Goal: Task Accomplishment & Management: Use online tool/utility

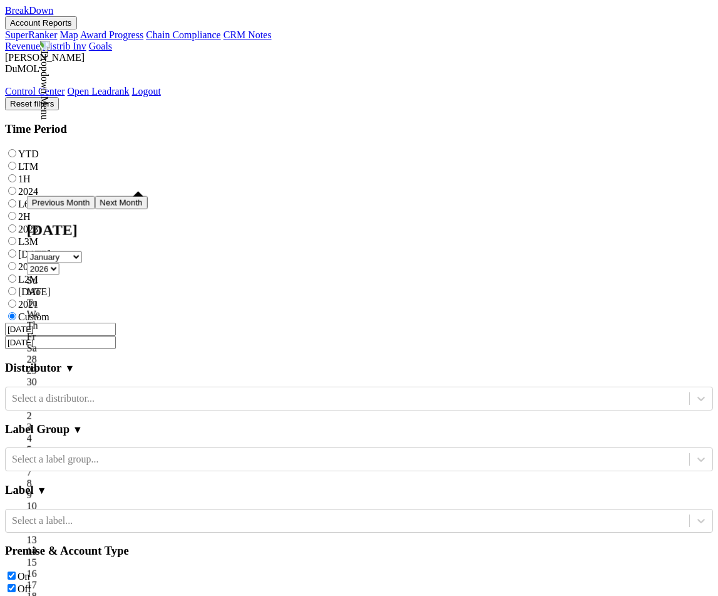
select select "2026"
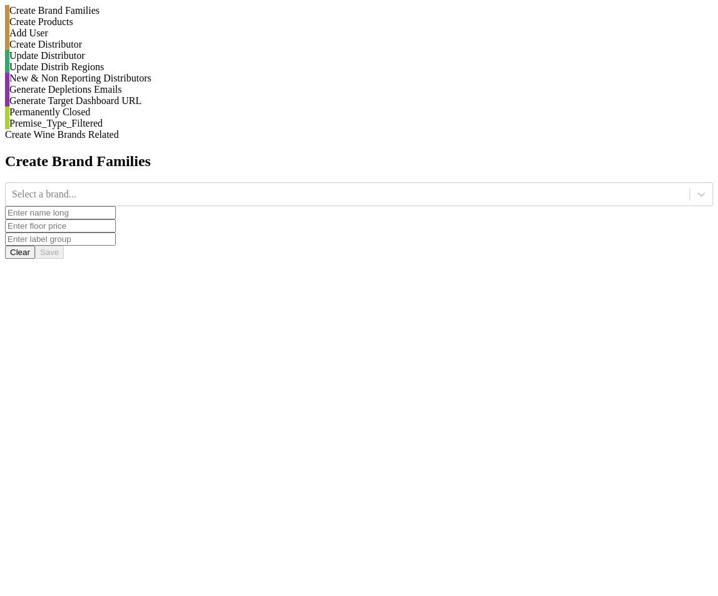
click at [167, 95] on div "Generate Depletions Emails" at bounding box center [359, 89] width 708 height 11
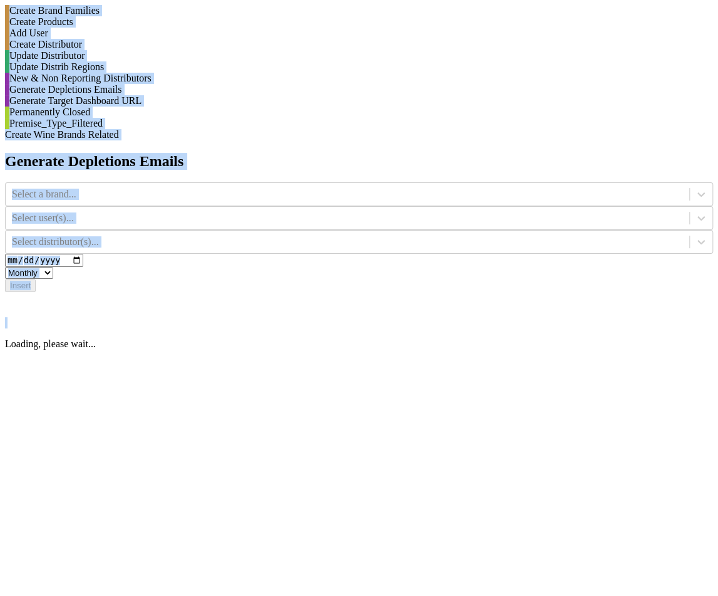
drag, startPoint x: 718, startPoint y: 160, endPoint x: 855, endPoint y: 160, distance: 137.1
click at [718, 160] on html "Create Brand Families Create Products Add User Create Distributor Update Distri…" at bounding box center [359, 206] width 718 height 412
click at [612, 279] on div "Insert" at bounding box center [359, 285] width 708 height 13
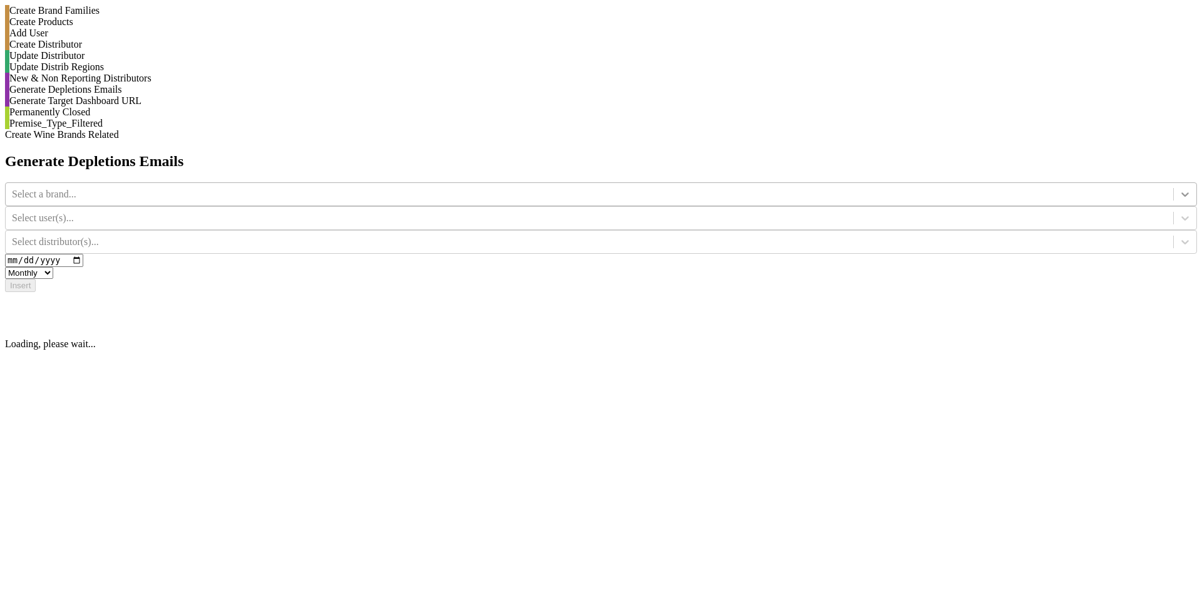
click at [718, 188] on icon at bounding box center [1185, 194] width 13 height 13
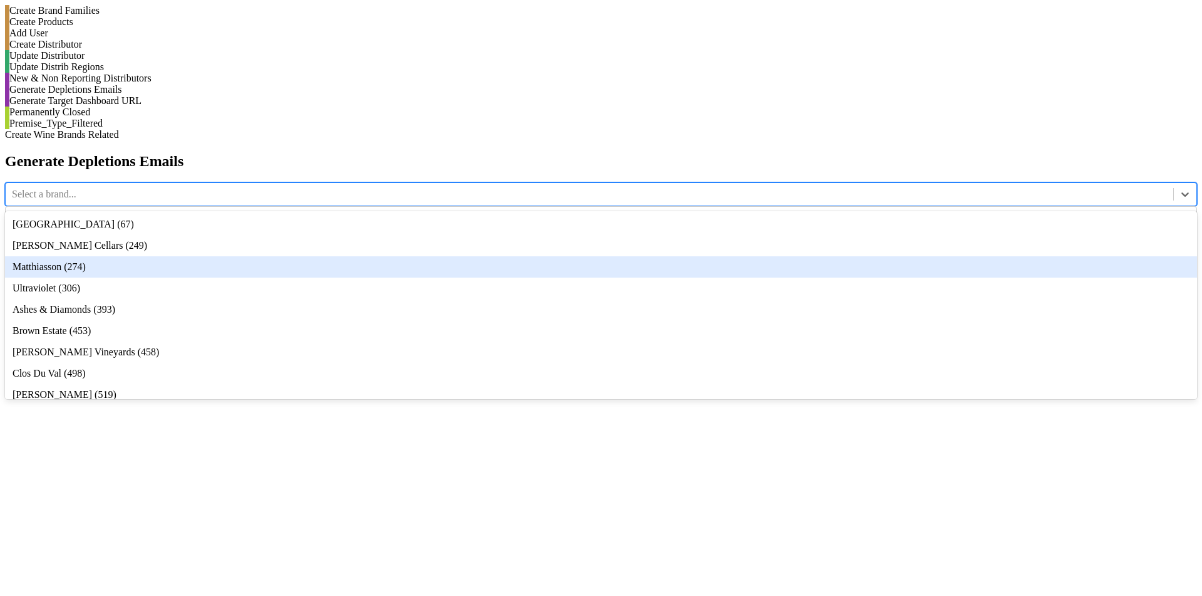
click at [626, 188] on div "Generate Depletions Emails option Matthiasson (274) focused, 3 of 54. 54 result…" at bounding box center [601, 251] width 1192 height 197
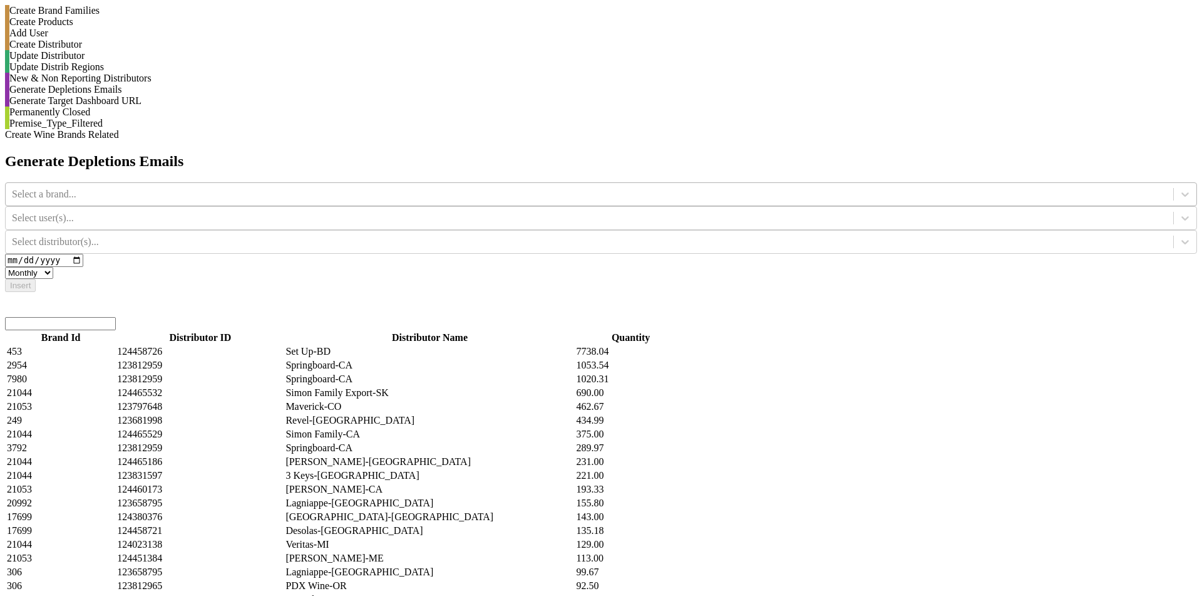
click at [497, 187] on div at bounding box center [589, 194] width 1155 height 14
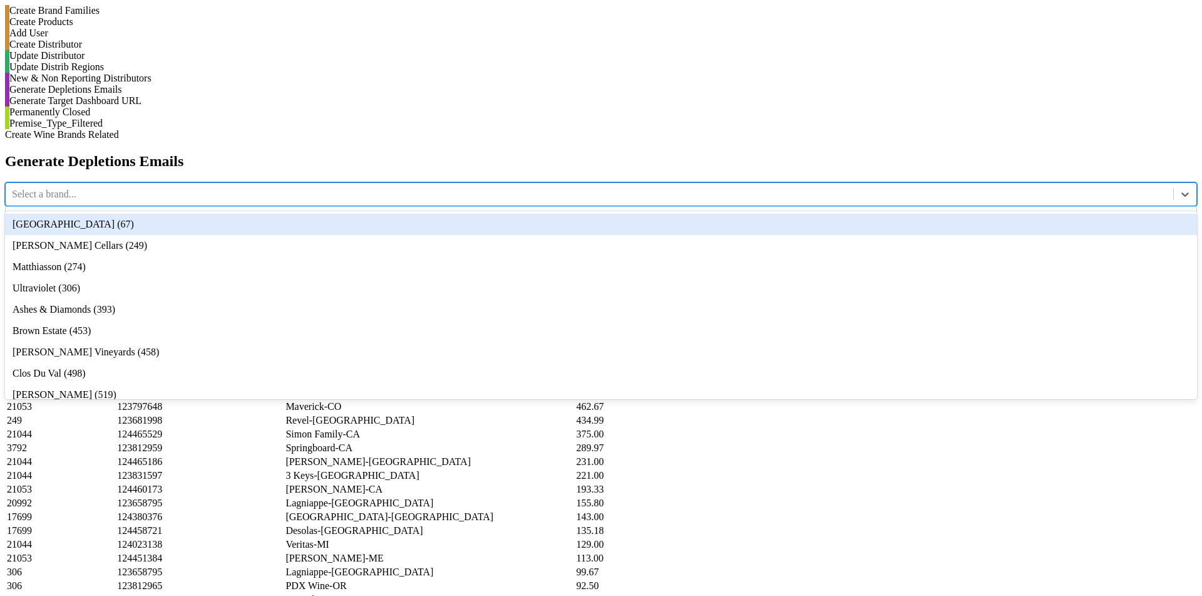
click at [498, 214] on div "Bella Oaks (67)" at bounding box center [601, 224] width 1192 height 21
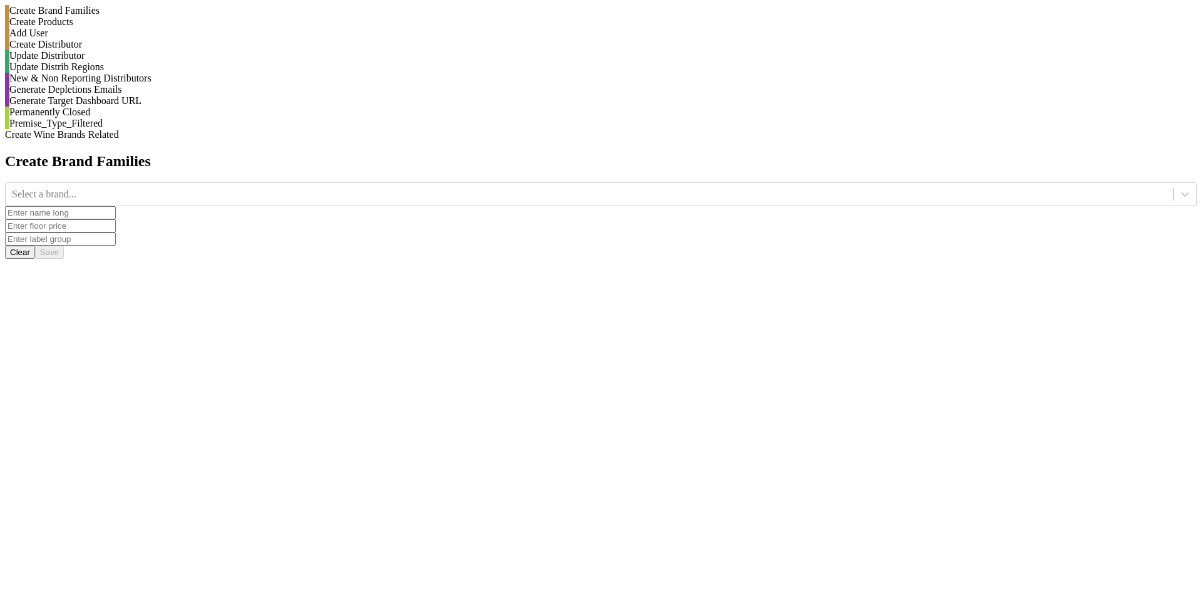
click at [180, 95] on div "Generate Depletions Emails" at bounding box center [601, 89] width 1192 height 11
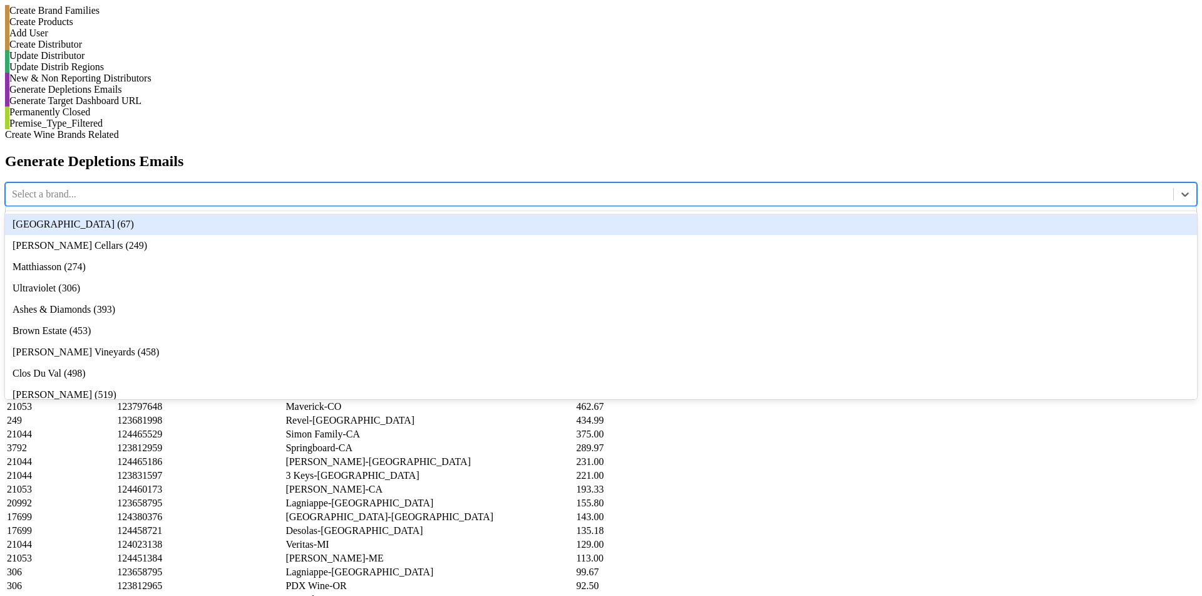
click at [469, 187] on div at bounding box center [589, 194] width 1155 height 14
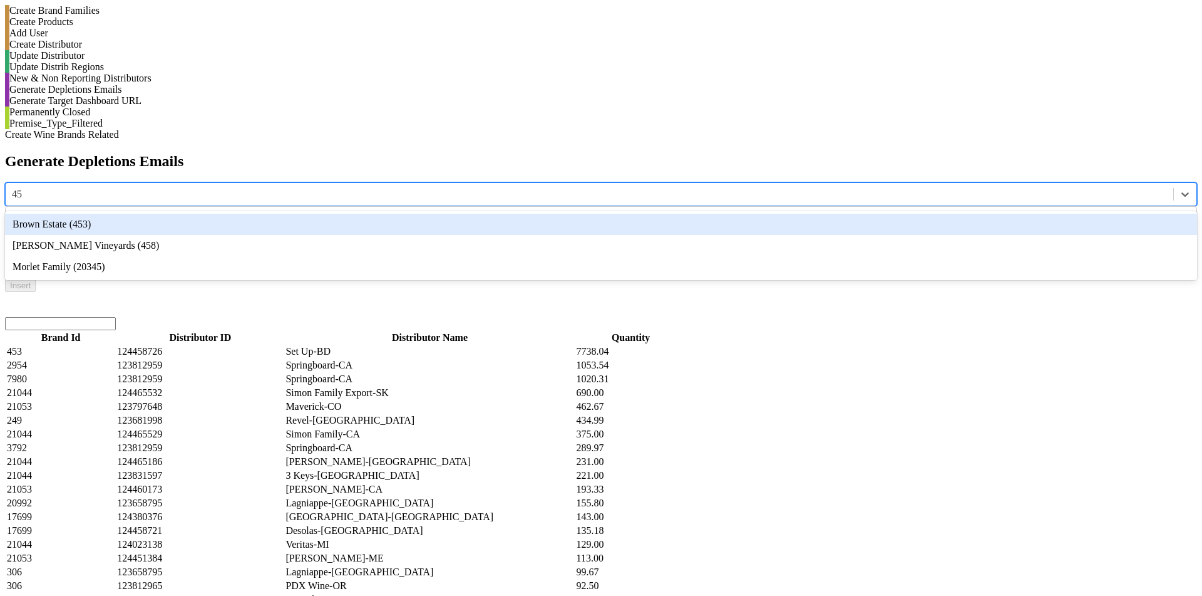
type input "453"
click at [474, 214] on div "Brown Estate (453)" at bounding box center [601, 224] width 1192 height 21
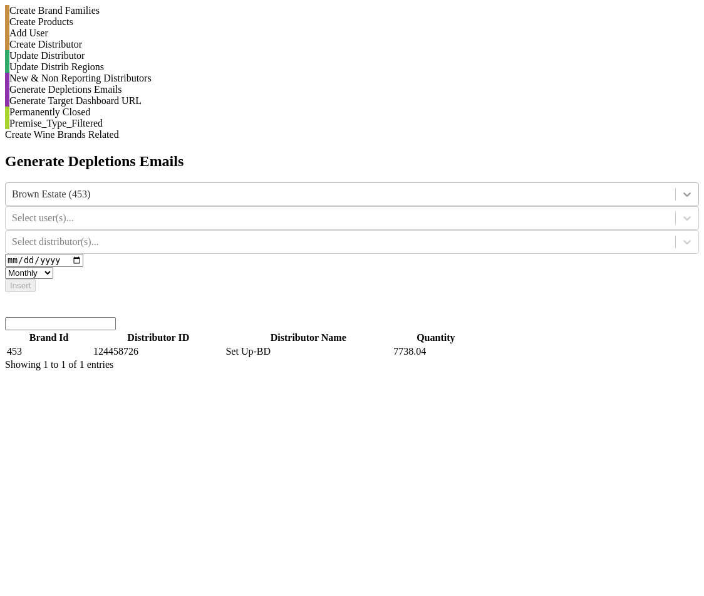
click at [681, 188] on icon at bounding box center [687, 194] width 13 height 13
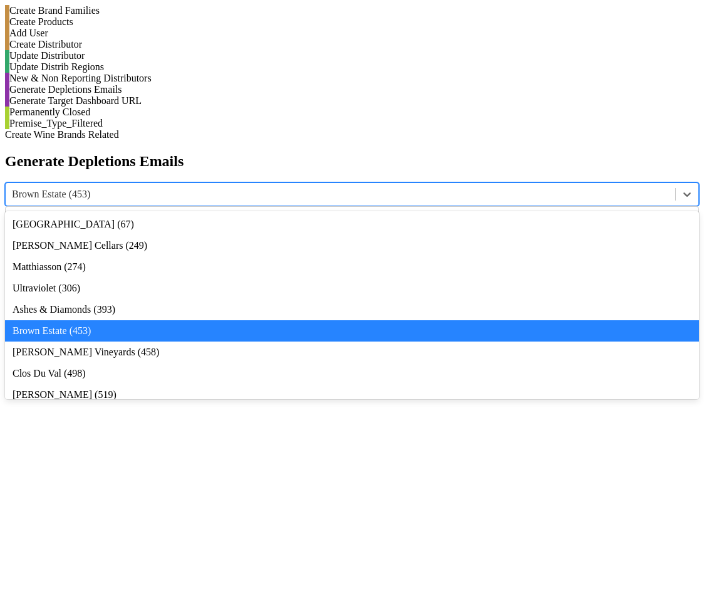
click at [326, 187] on div at bounding box center [340, 194] width 657 height 14
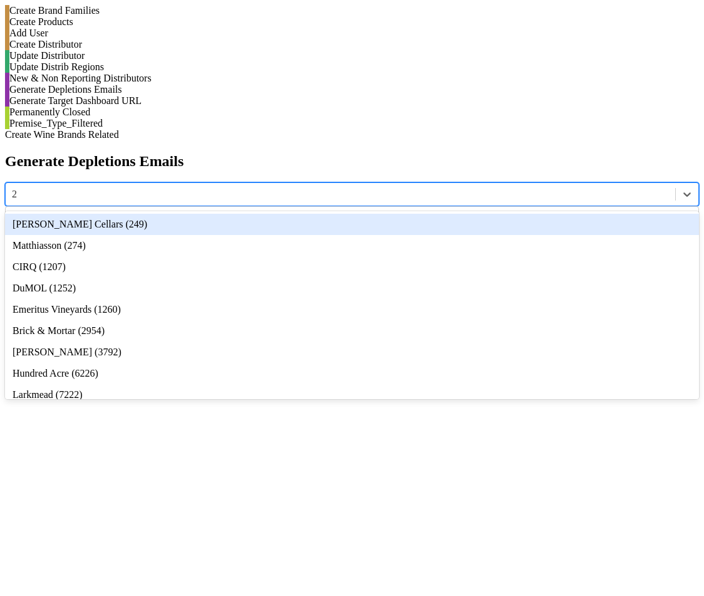
type input "29"
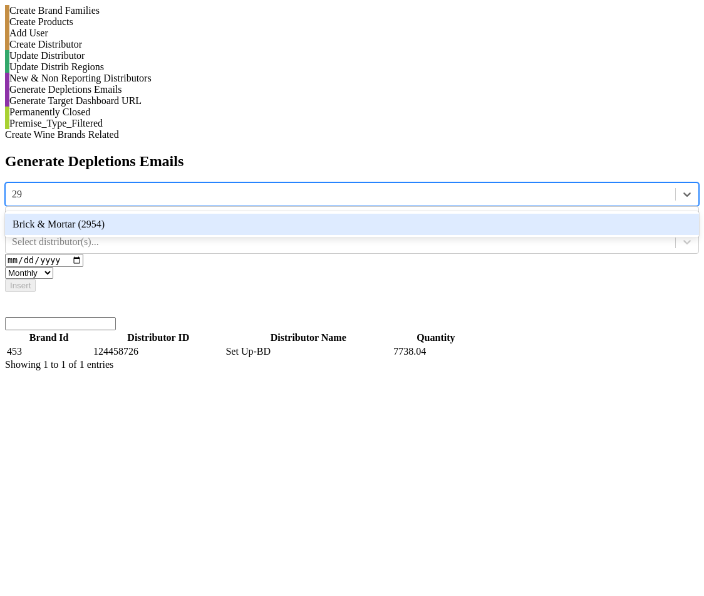
click at [317, 214] on div "Brick & Mortar (2954)" at bounding box center [352, 224] width 694 height 21
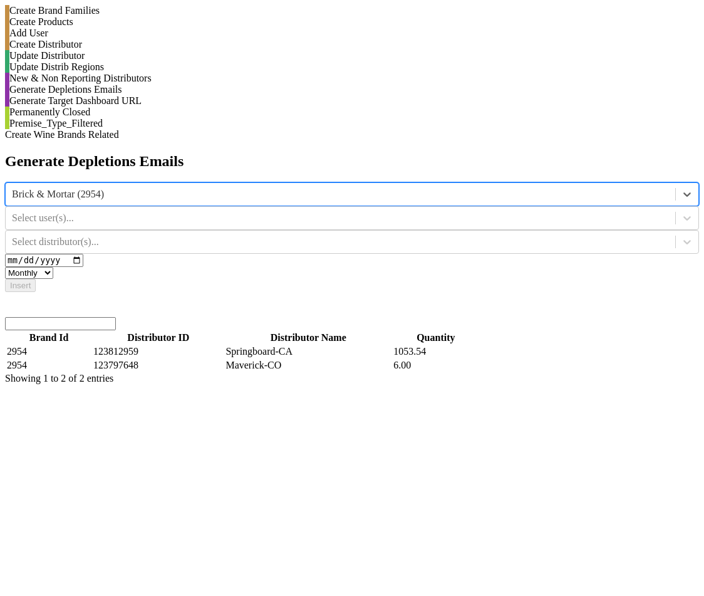
click at [53, 267] on select "Monthly Quarterly" at bounding box center [29, 273] width 48 height 12
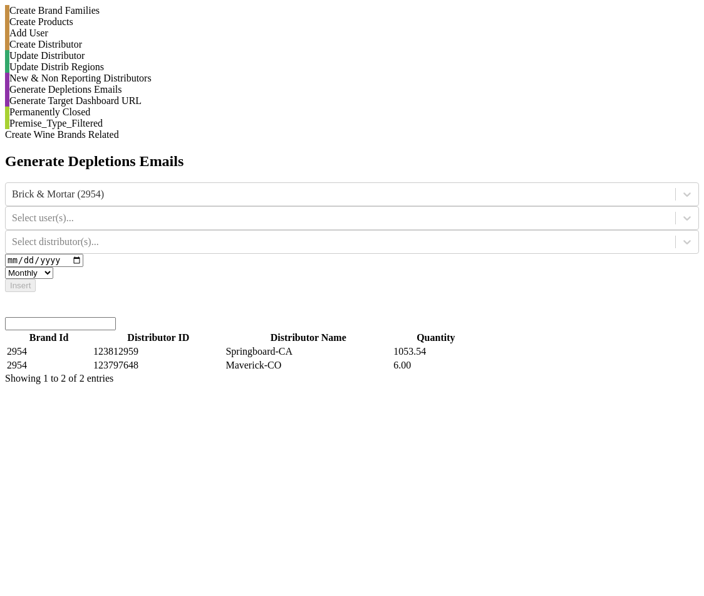
select select "quarterly"
click at [53, 267] on select "Monthly Quarterly" at bounding box center [29, 273] width 48 height 12
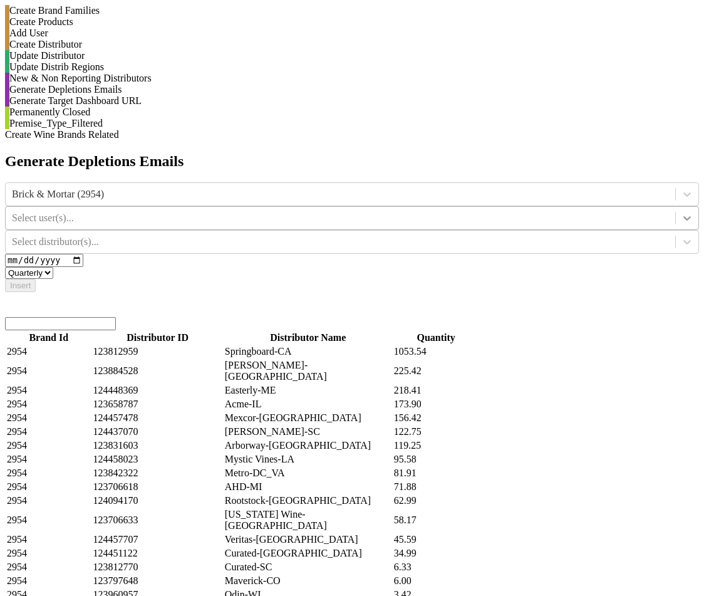
click at [676, 207] on div at bounding box center [687, 218] width 23 height 23
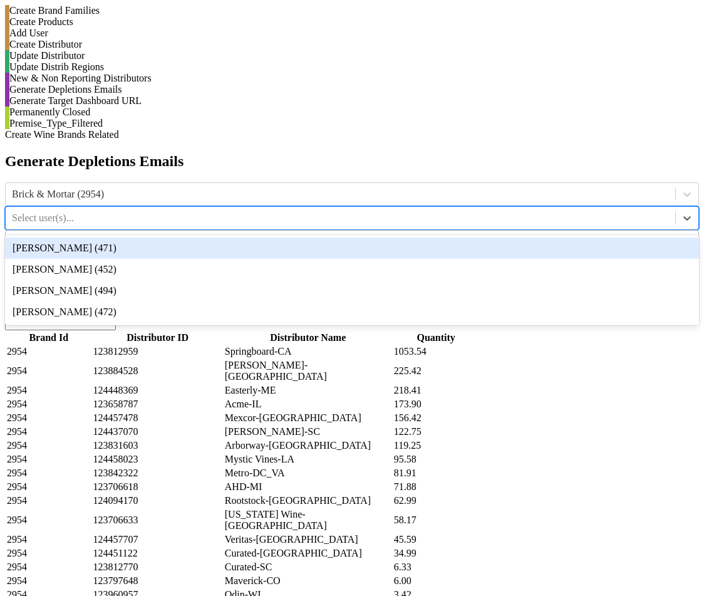
click at [582, 235] on div at bounding box center [340, 242] width 657 height 14
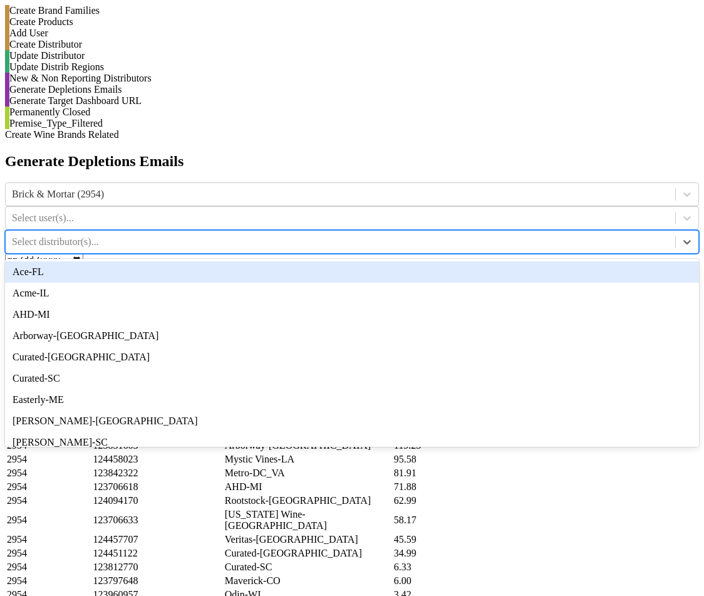
click at [510, 182] on div "Brick & Mortar (2954) Select user(s)... option Ace-FL focused, 1 of 18. 18 resu…" at bounding box center [352, 237] width 694 height 110
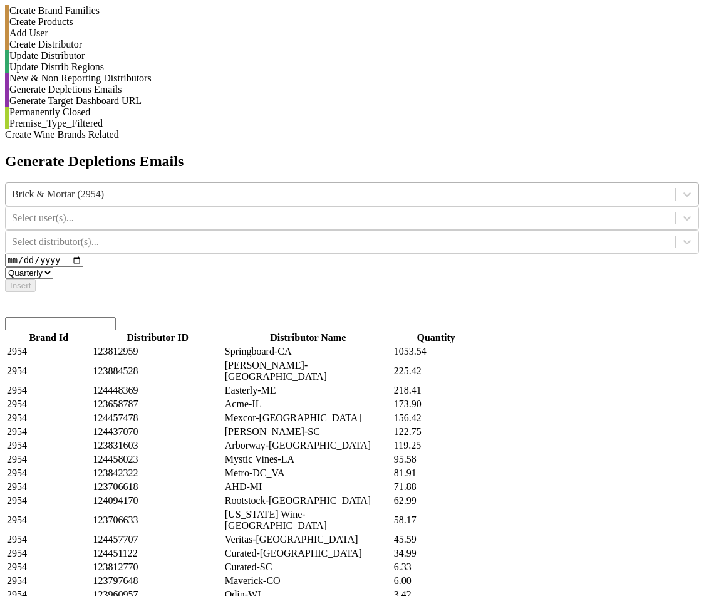
click at [333, 185] on div "Brick & Mortar (2954)" at bounding box center [340, 194] width 669 height 19
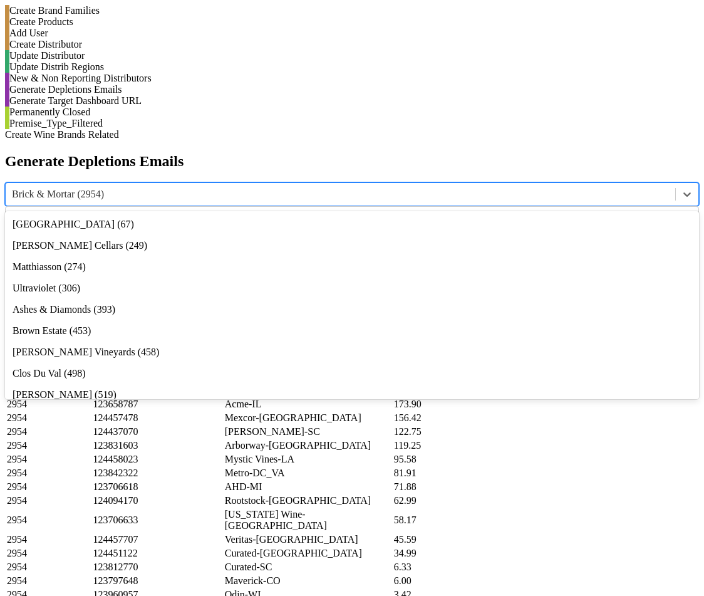
scroll to position [199, 0]
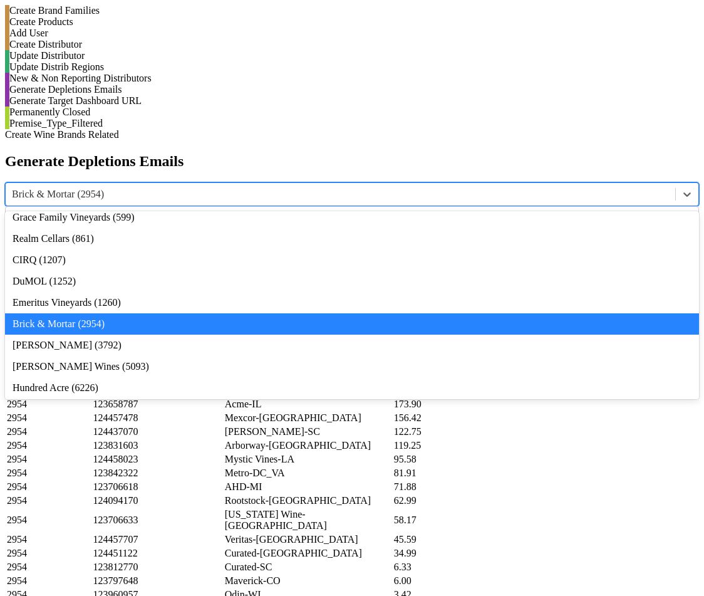
click at [328, 185] on div "Dalla Valle (519)" at bounding box center [352, 195] width 694 height 21
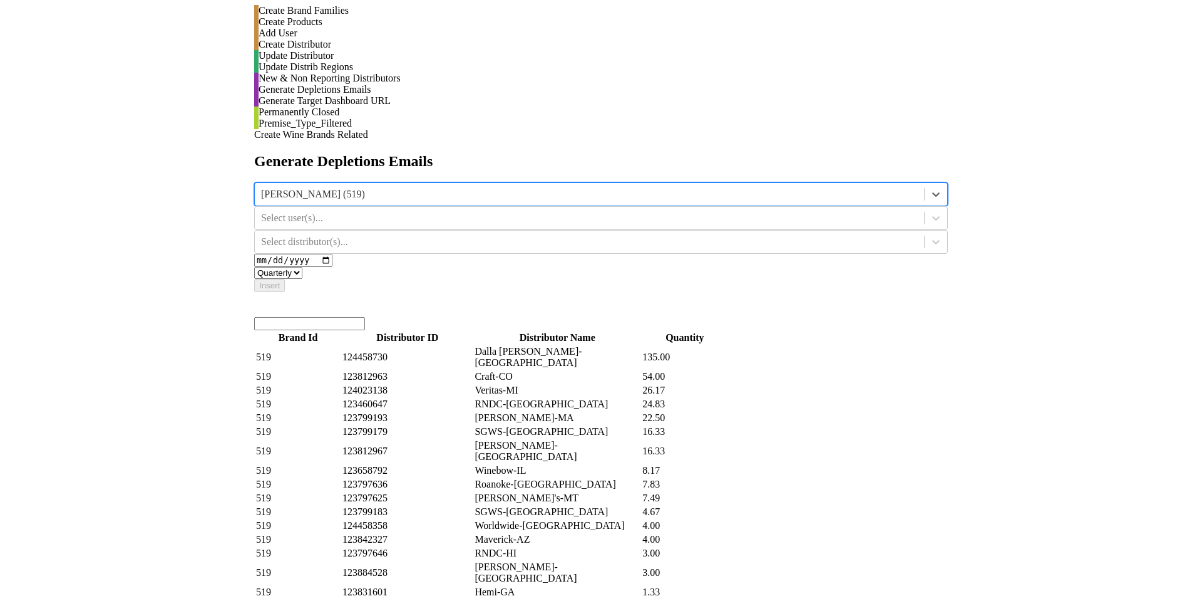
scroll to position [0, 0]
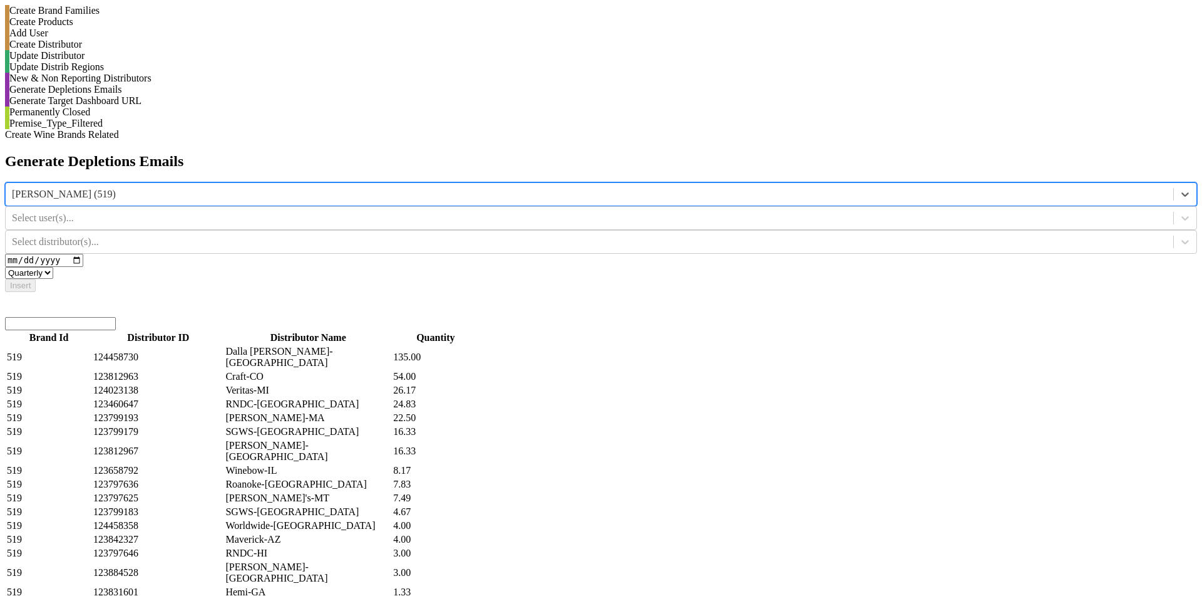
click at [867, 182] on div "option Dalla Valle (519), selected. Select is focused ,type to refine list, pre…" at bounding box center [601, 237] width 1192 height 110
